Goal: Task Accomplishment & Management: Manage account settings

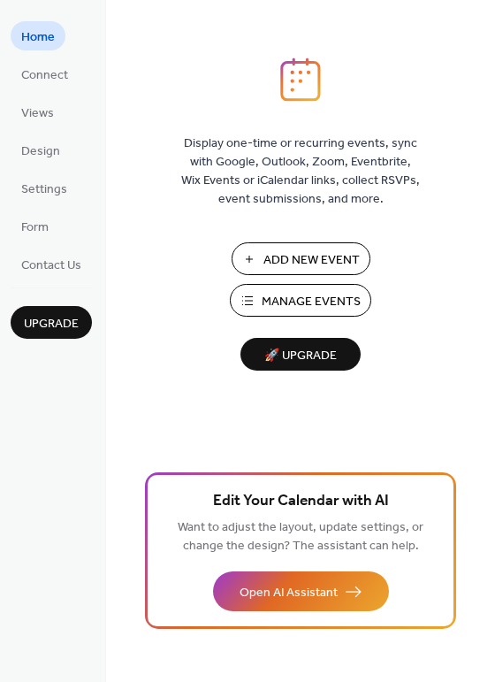
click at [316, 307] on span "Manage Events" at bounding box center [311, 302] width 99 height 19
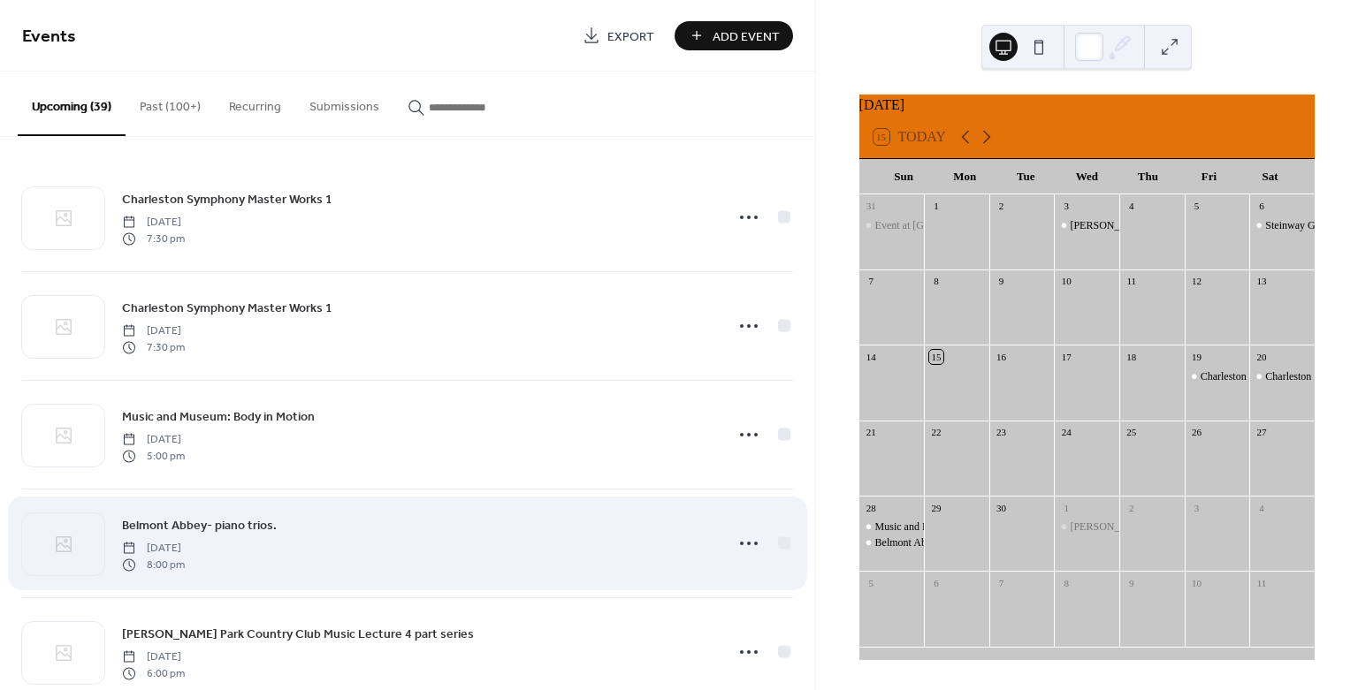
click at [579, 558] on div "Belmont Abbey- piano trios. [DATE] 8:00 pm" at bounding box center [417, 543] width 591 height 57
click at [377, 545] on div "Belmont Abbey- piano trios. [DATE] 8:00 pm" at bounding box center [417, 543] width 591 height 57
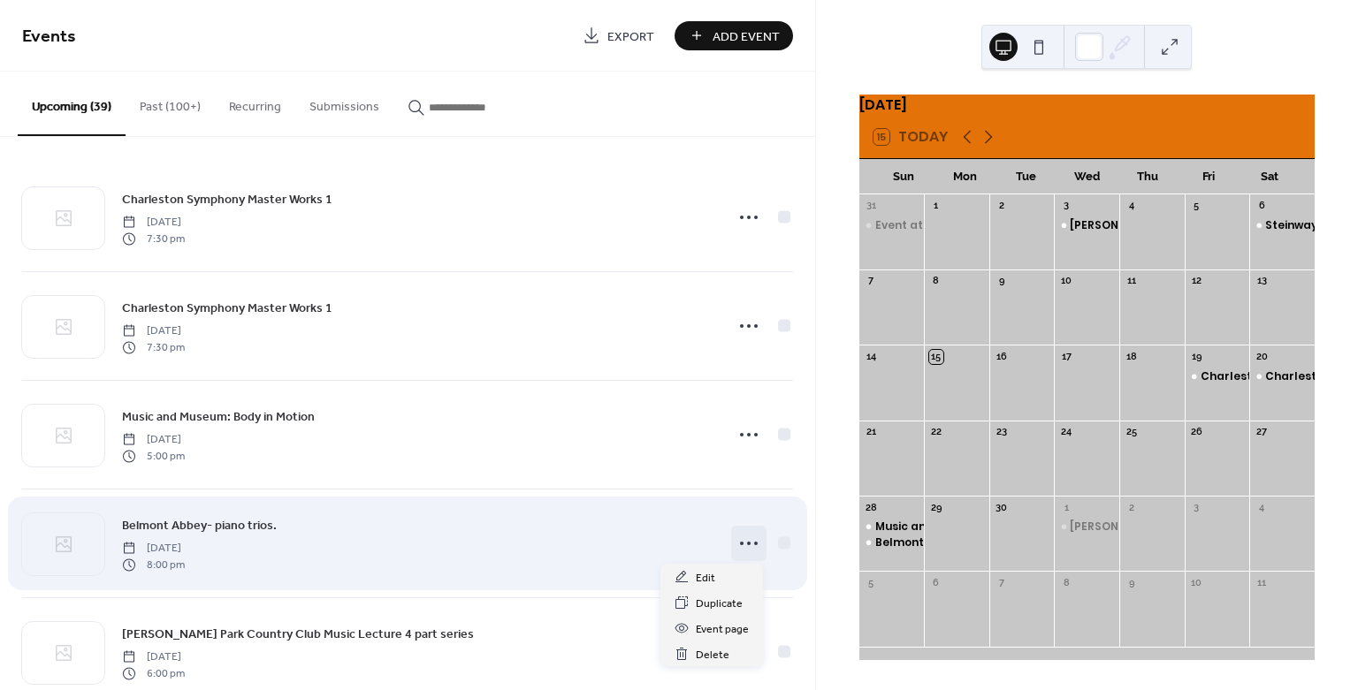
click at [740, 557] on div at bounding box center [748, 543] width 35 height 35
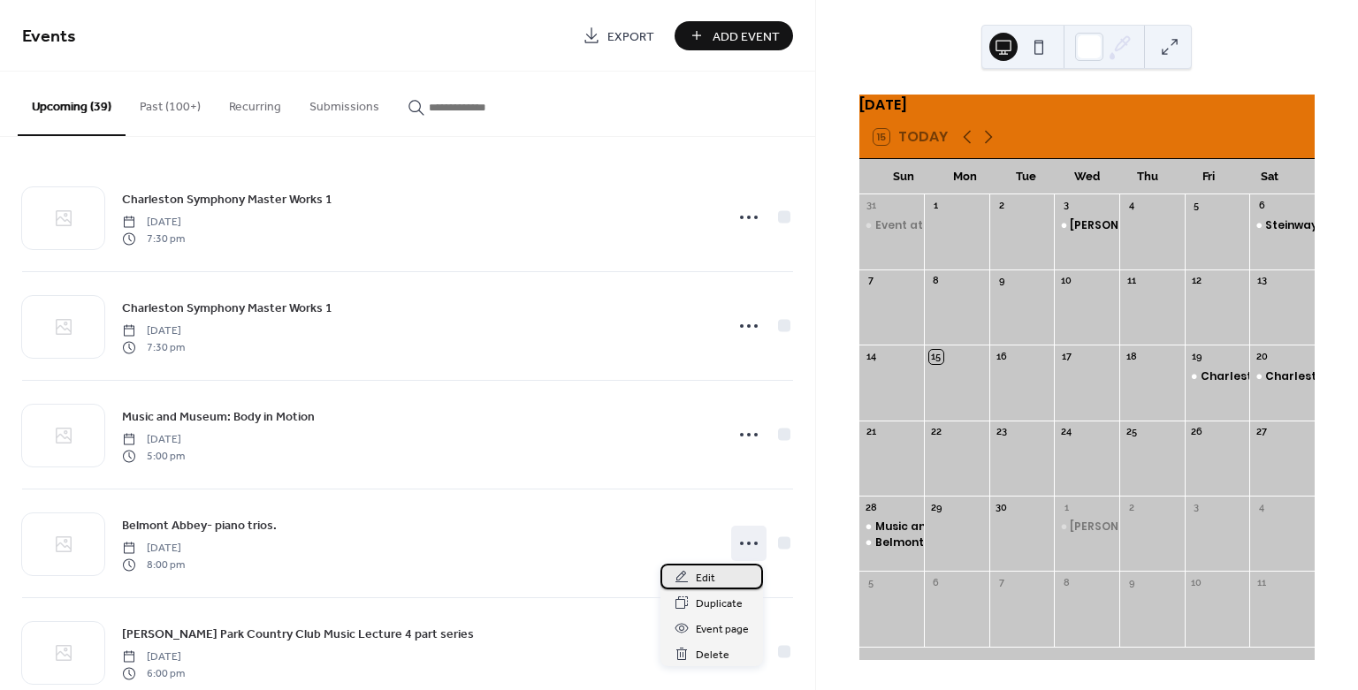
click at [713, 571] on span "Edit" at bounding box center [705, 578] width 19 height 19
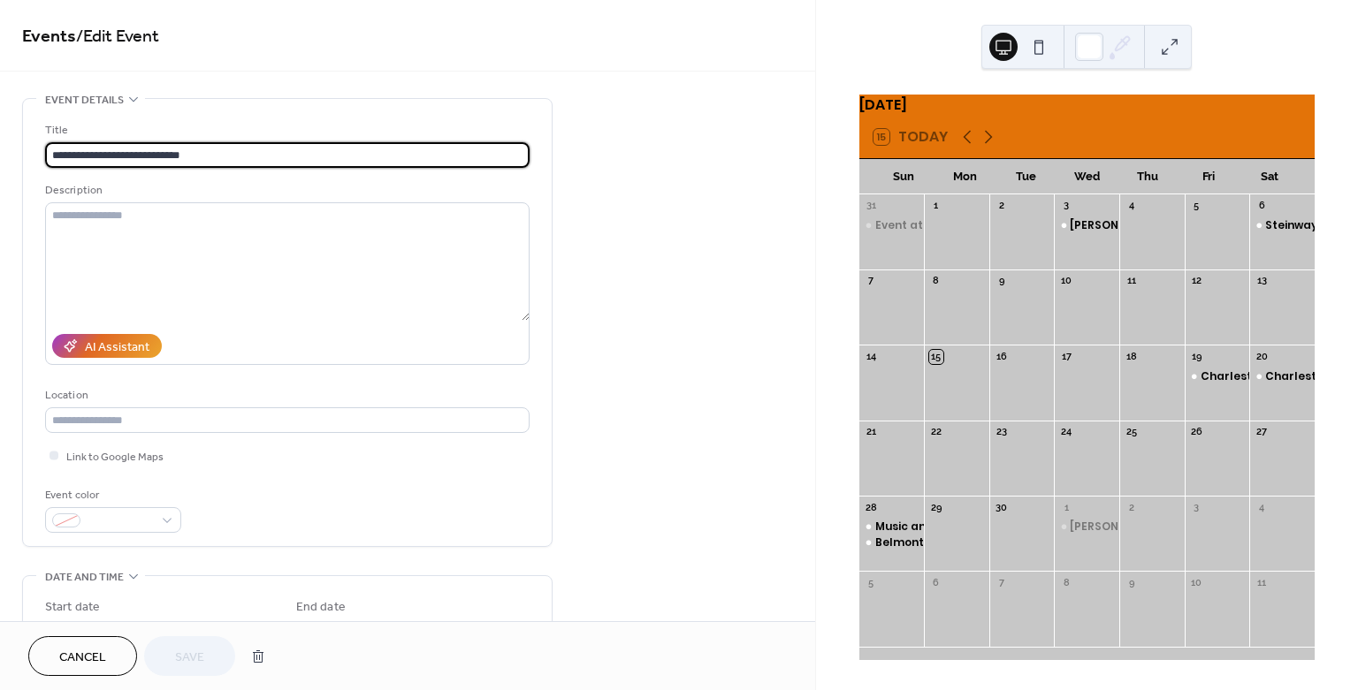
click at [370, 394] on div "Location" at bounding box center [285, 395] width 481 height 19
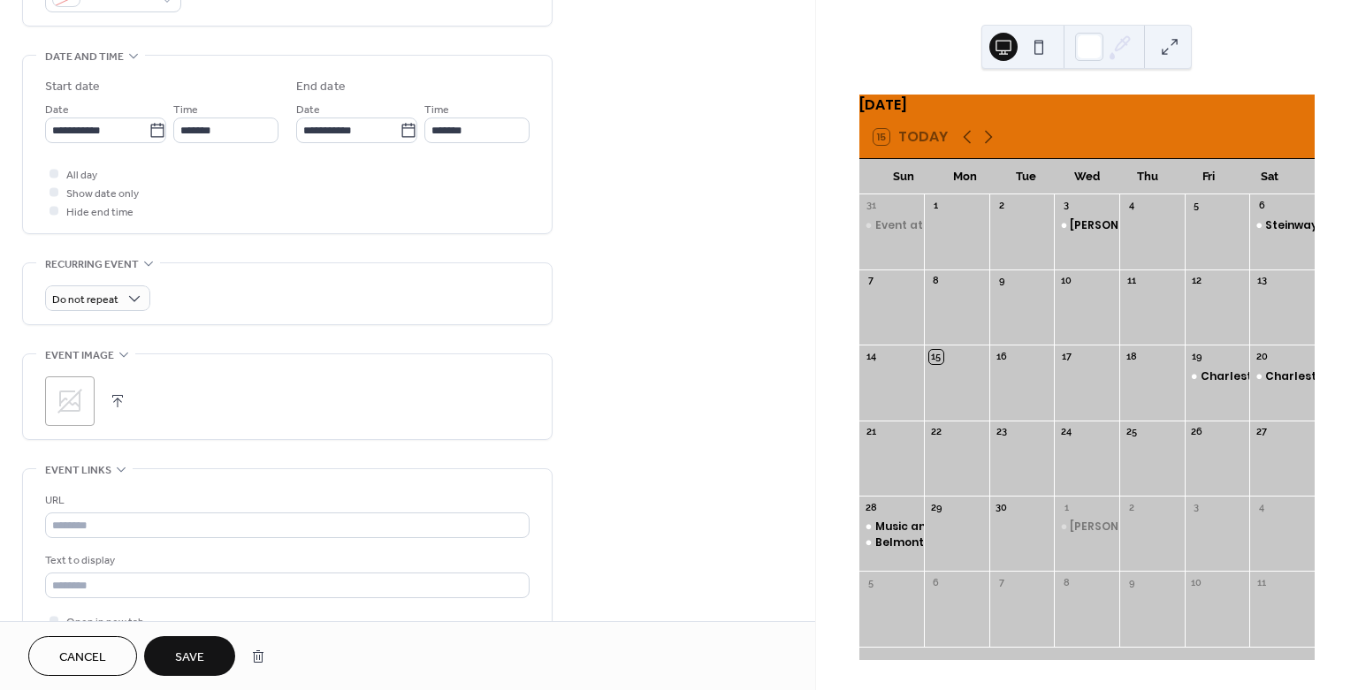
scroll to position [550, 0]
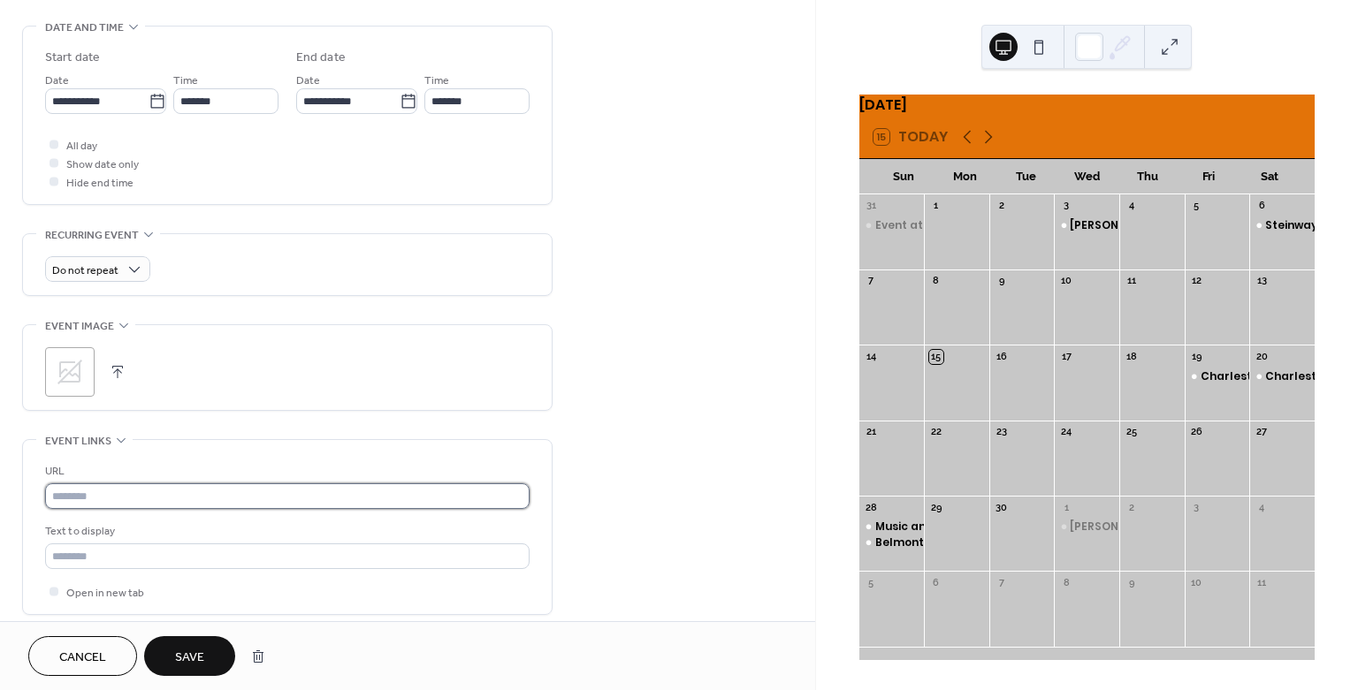
click at [316, 493] on input "text" at bounding box center [287, 497] width 484 height 26
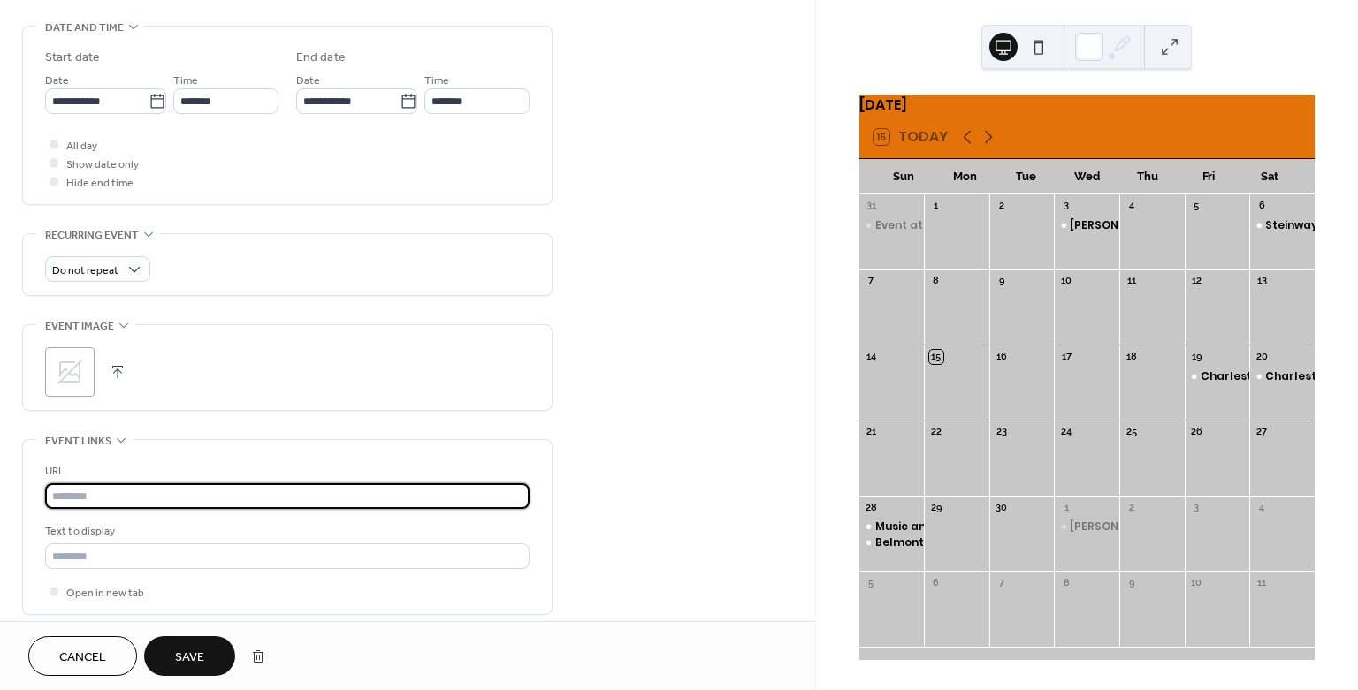
paste input "**********"
type input "**********"
click at [184, 659] on span "Save" at bounding box center [189, 658] width 29 height 19
